Goal: Information Seeking & Learning: Learn about a topic

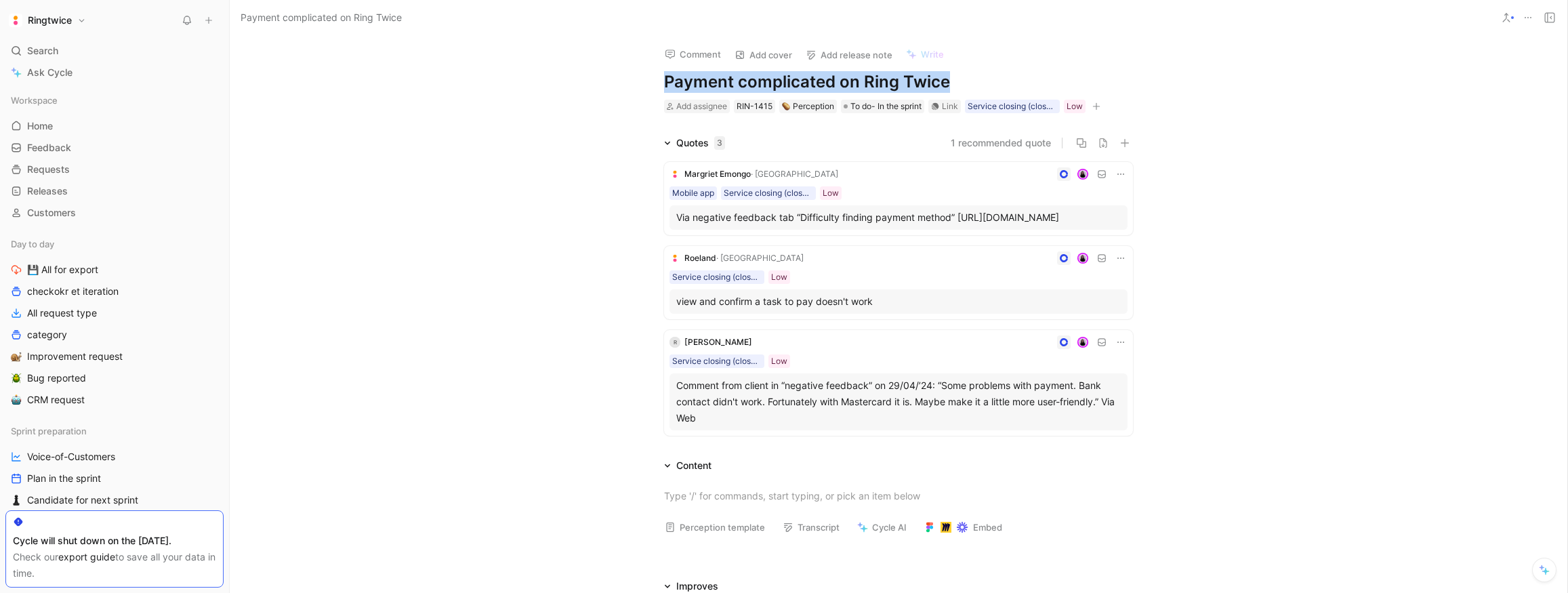
click at [710, 80] on h1 "Payment complicated on Ring Twice" at bounding box center [898, 82] width 469 height 22
click at [777, 80] on h1 "Payment complicated on Ring Twice" at bounding box center [898, 82] width 469 height 22
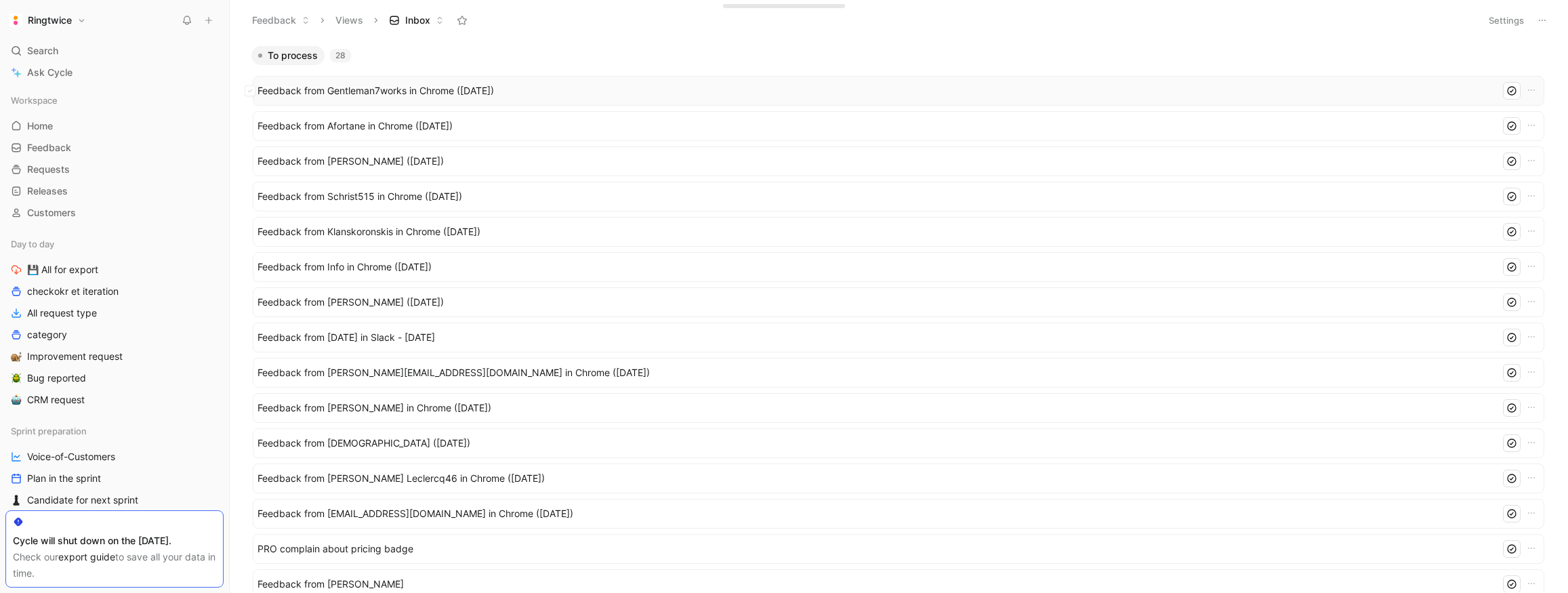
click at [385, 85] on span "Feedback from Gentleman7works in Chrome (Oct 03, 2025)" at bounding box center [876, 91] width 1237 height 16
